Goal: Task Accomplishment & Management: Complete application form

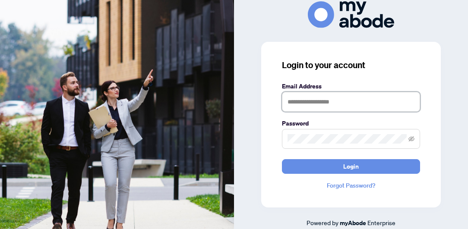
click at [390, 103] on input "text" at bounding box center [351, 102] width 138 height 20
type input "**********"
click at [282, 159] on button "Login" at bounding box center [351, 166] width 138 height 15
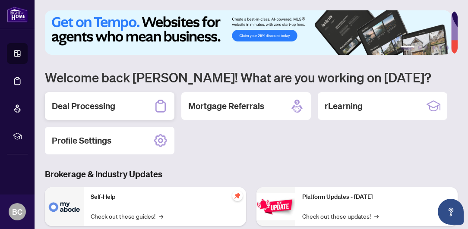
click at [98, 108] on h2 "Deal Processing" at bounding box center [83, 106] width 63 height 12
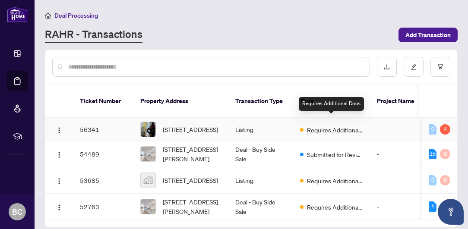
click at [330, 125] on span "Requires Additional Docs" at bounding box center [335, 130] width 56 height 10
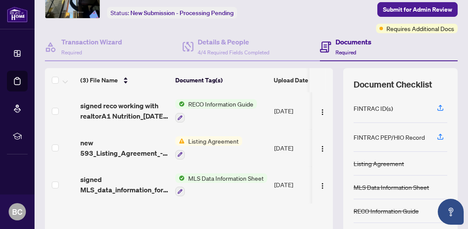
scroll to position [56, 0]
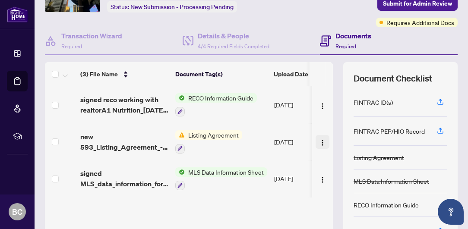
click at [319, 139] on img "button" at bounding box center [322, 142] width 7 height 7
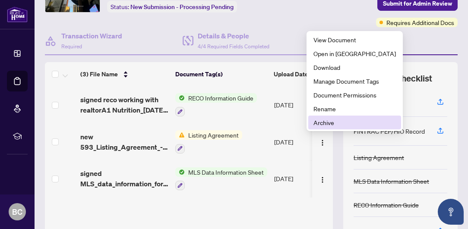
click at [322, 125] on span "Archive" at bounding box center [355, 123] width 82 height 10
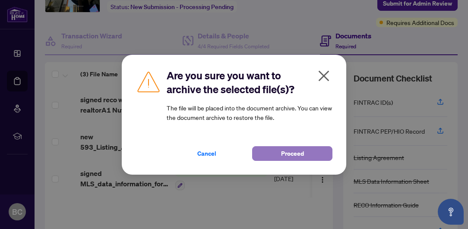
click at [302, 152] on span "Proceed" at bounding box center [292, 154] width 23 height 14
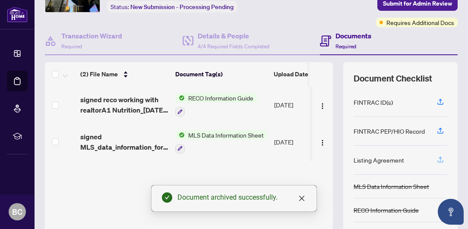
click at [439, 157] on icon "button" at bounding box center [440, 159] width 3 height 4
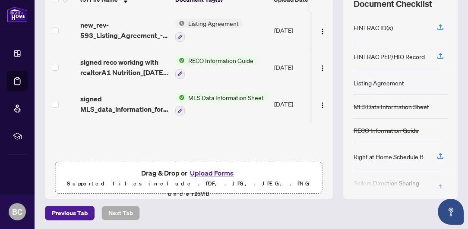
scroll to position [131, 0]
click at [216, 174] on button "Upload Forms" at bounding box center [211, 172] width 49 height 11
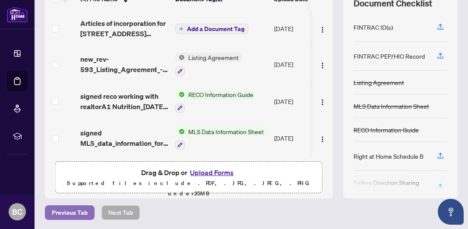
click at [63, 209] on span "Previous Tab" at bounding box center [70, 213] width 36 height 14
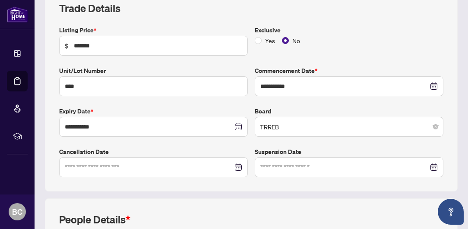
type input "**********"
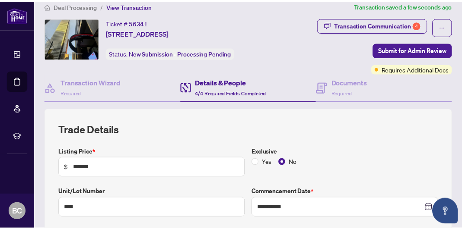
scroll to position [9, 0]
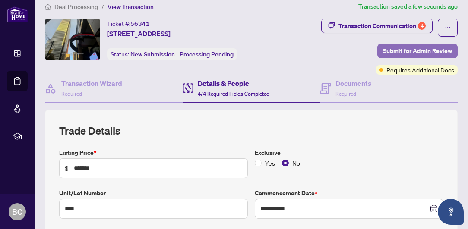
click at [411, 51] on span "Submit for Admin Review" at bounding box center [417, 51] width 69 height 14
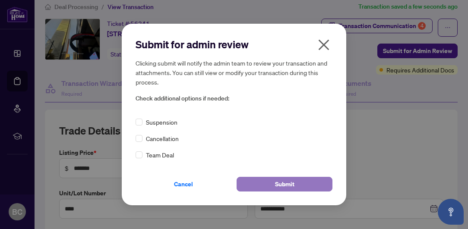
click at [277, 184] on span "Submit" at bounding box center [284, 184] width 19 height 14
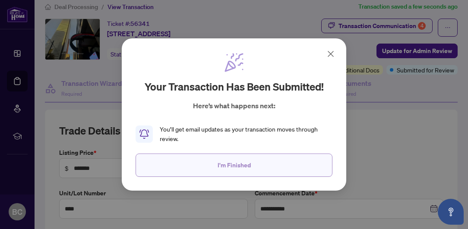
click at [240, 166] on span "I'm Finished" at bounding box center [234, 165] width 33 height 14
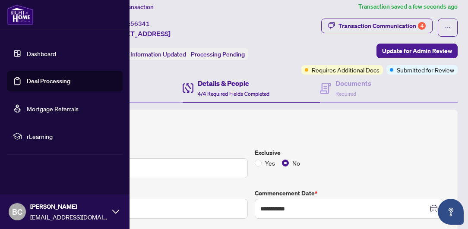
click at [19, 211] on span "BC" at bounding box center [17, 212] width 10 height 12
click at [35, 162] on span "Logout" at bounding box center [34, 161] width 19 height 14
